Goal: Task Accomplishment & Management: Manage account settings

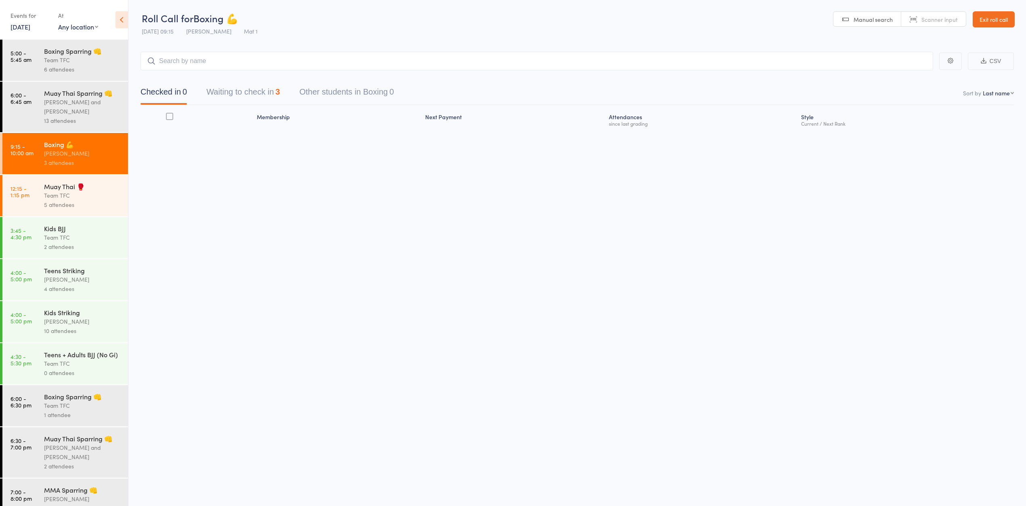
click at [35, 197] on link "12:15 - 1:15 pm Muay Thai 🥊 Team TFC 5 attendees" at bounding box center [65, 195] width 126 height 41
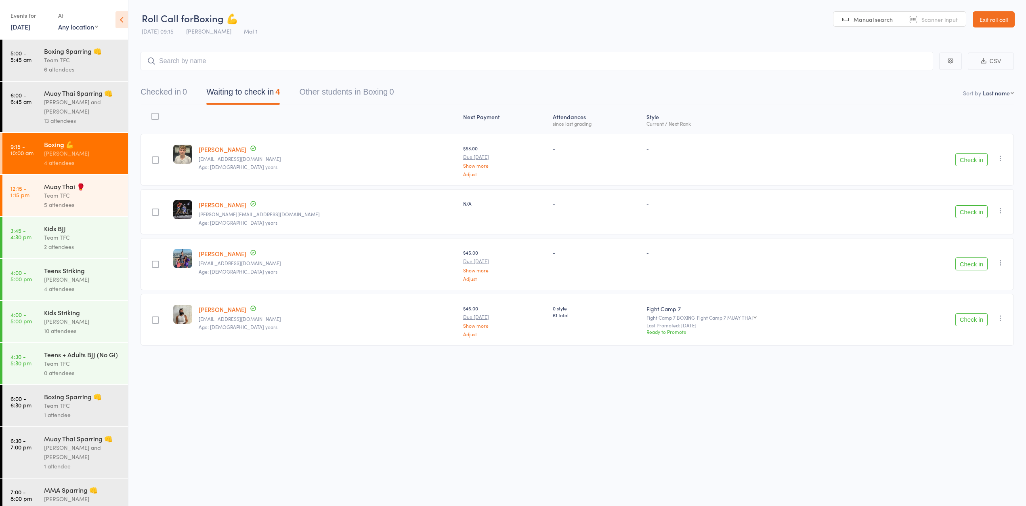
click at [63, 209] on div "5 attendees" at bounding box center [82, 204] width 77 height 9
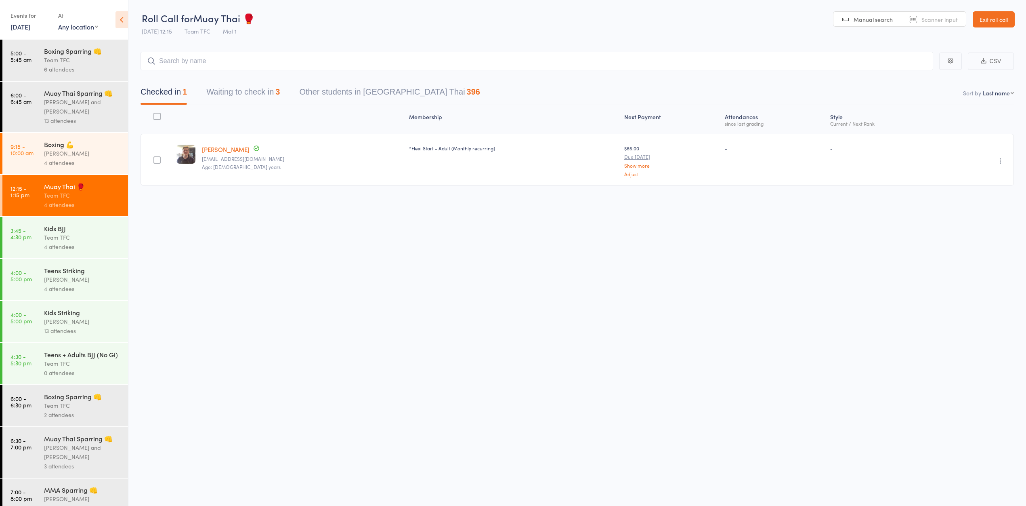
click at [619, 30] on header "Roll Call for Muay Thai 🥊 15 Oct 12:15 Team TFC Mat 1 Manual search Scanner inp…" at bounding box center [577, 20] width 898 height 40
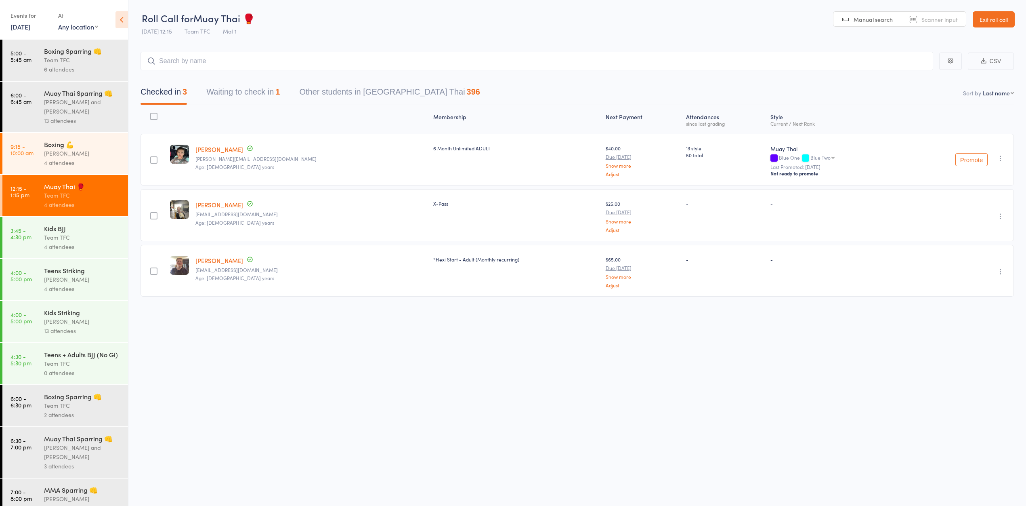
click at [235, 99] on button "Waiting to check in 1" at bounding box center [243, 93] width 74 height 21
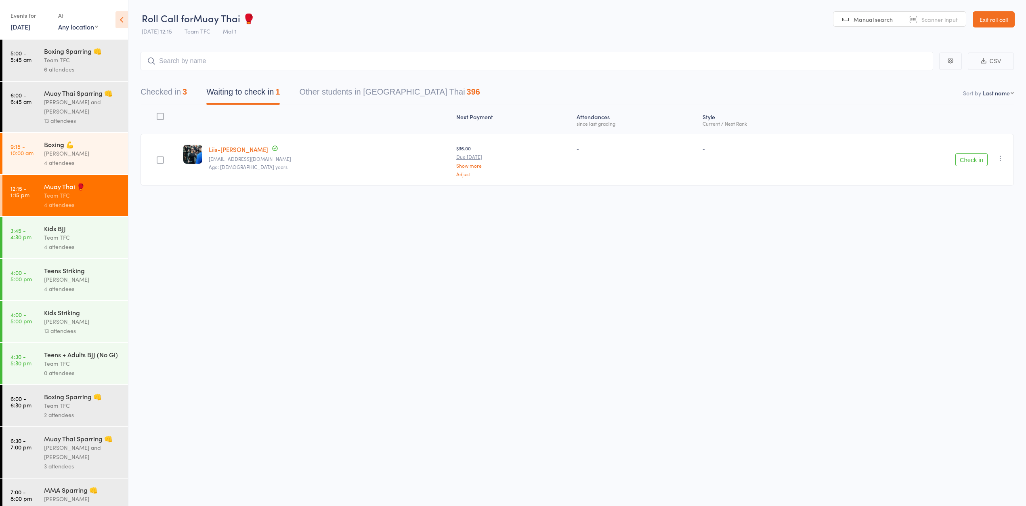
click at [21, 25] on link "[DATE]" at bounding box center [21, 26] width 20 height 9
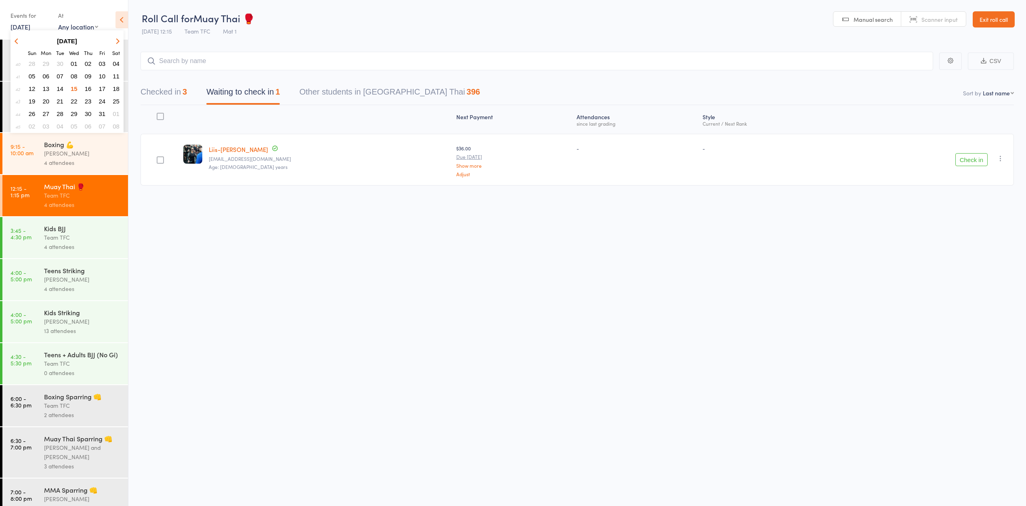
click at [30, 25] on link "[DATE]" at bounding box center [21, 26] width 20 height 9
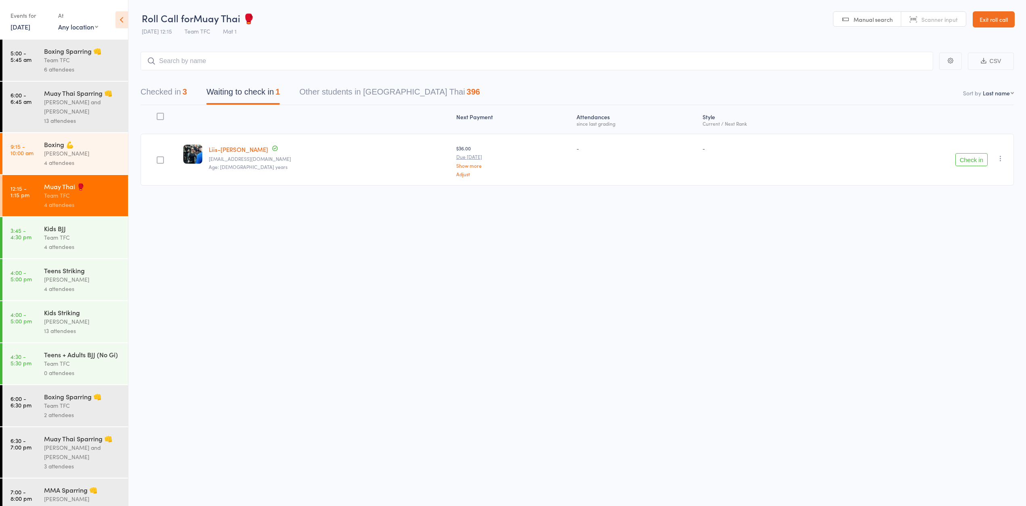
click at [95, 17] on div "At" at bounding box center [78, 15] width 40 height 13
